Goal: Check status

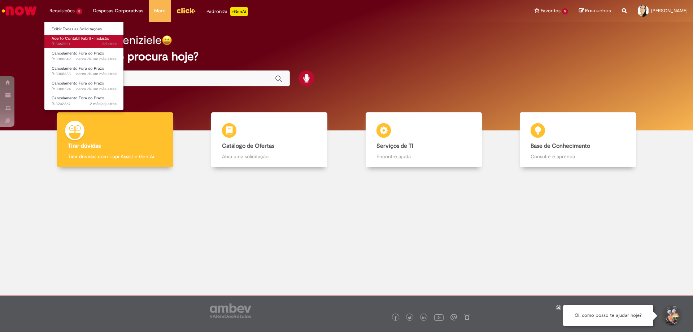
click at [72, 40] on span "Acerto Contábil Fabril - Inclusão" at bounding box center [81, 38] width 58 height 5
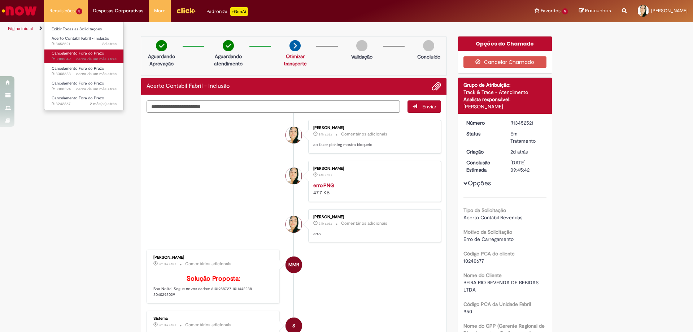
click at [75, 61] on span "cerca de um mês atrás cerca de um mês atrás R13308849" at bounding box center [84, 59] width 65 height 6
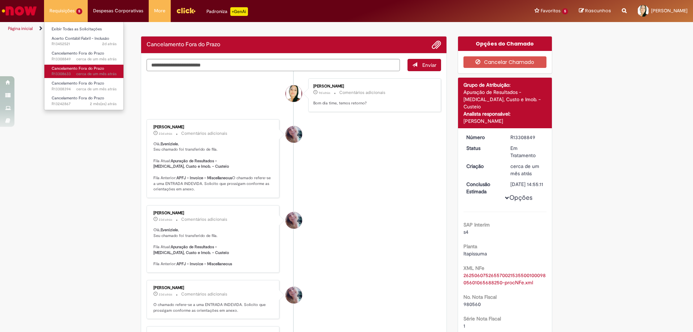
click at [75, 67] on span "Cancelamento Fora do Prazo" at bounding box center [78, 68] width 53 height 5
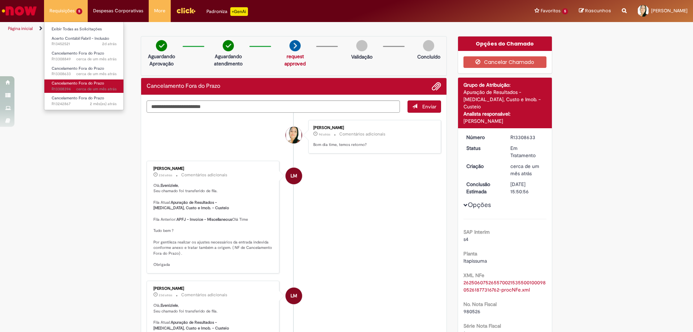
click at [73, 80] on span "Cancelamento Fora do Prazo" at bounding box center [78, 82] width 53 height 5
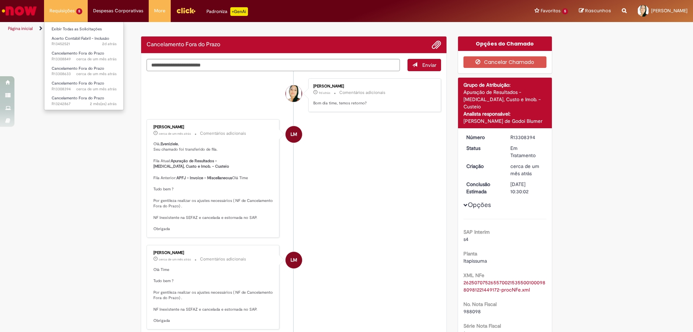
click at [78, 94] on li "Cancelamento Fora do Prazo 2 mês(es) atrás 2 meses atrás R13242867" at bounding box center [83, 100] width 79 height 15
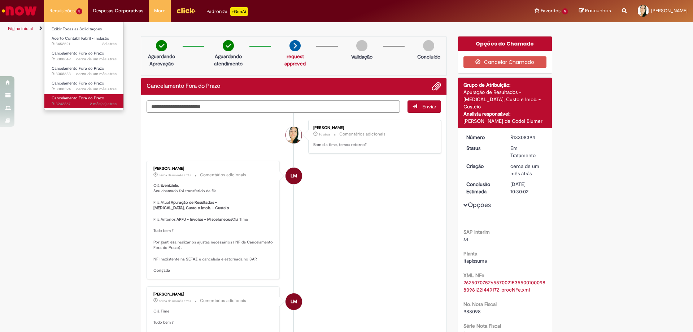
click at [78, 99] on span "Cancelamento Fora do Prazo" at bounding box center [78, 97] width 53 height 5
click at [79, 99] on span "Cancelamento Fora do Prazo" at bounding box center [78, 97] width 53 height 5
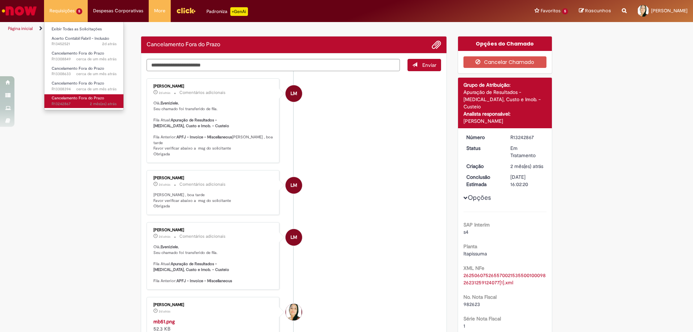
click at [79, 99] on span "Cancelamento Fora do Prazo" at bounding box center [78, 97] width 53 height 5
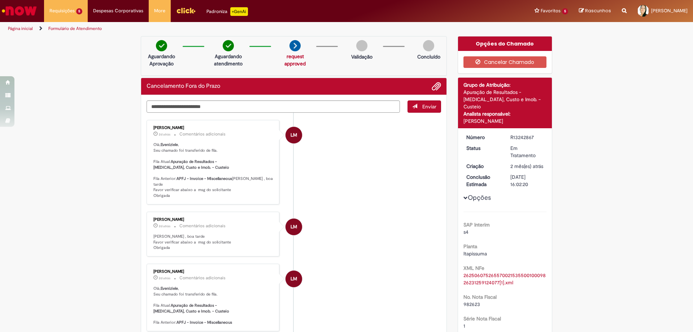
click at [322, 176] on li "LM [PERSON_NAME] 2d atrás 2 dias atrás Comentários adicionais Olá, [GEOGRAPHIC_…" at bounding box center [293, 162] width 294 height 84
